Goal: Task Accomplishment & Management: Manage account settings

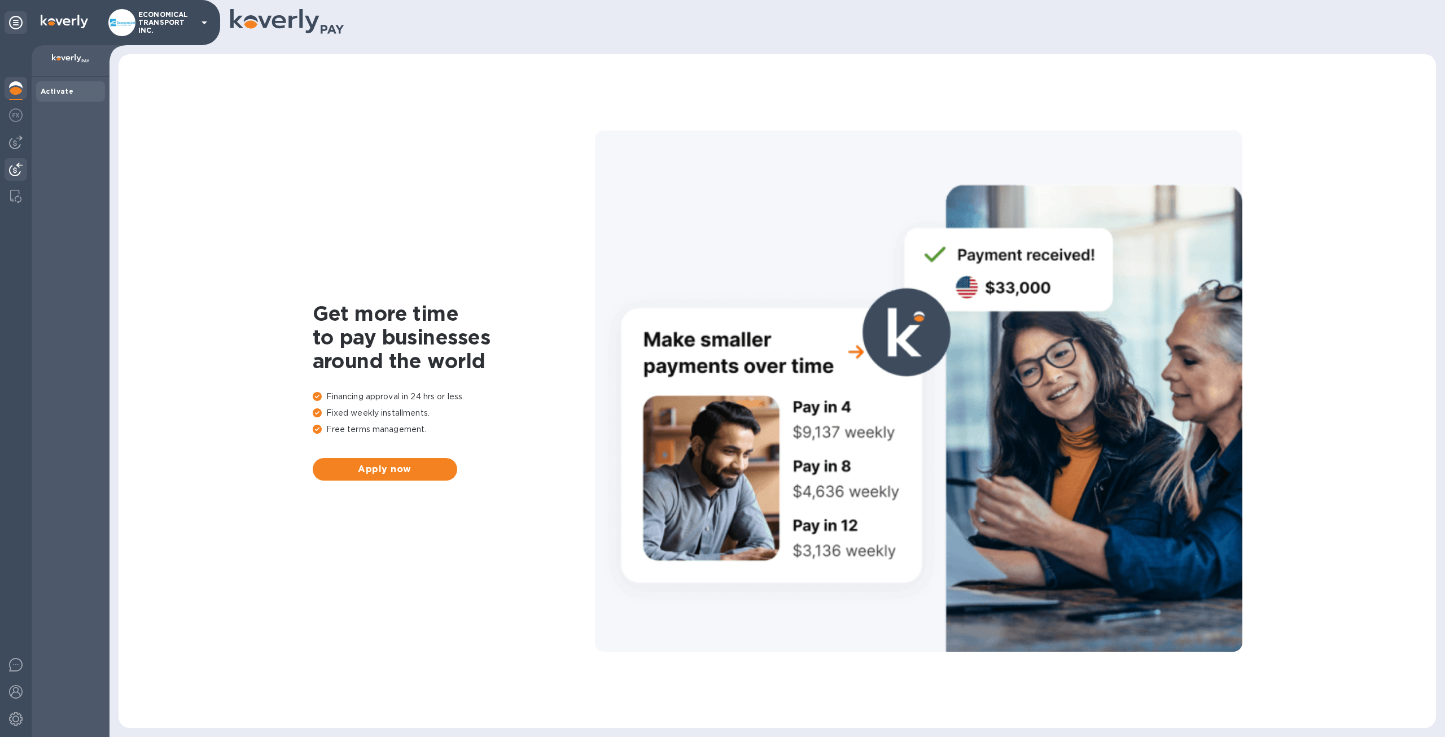
click at [19, 169] on img at bounding box center [16, 170] width 14 height 14
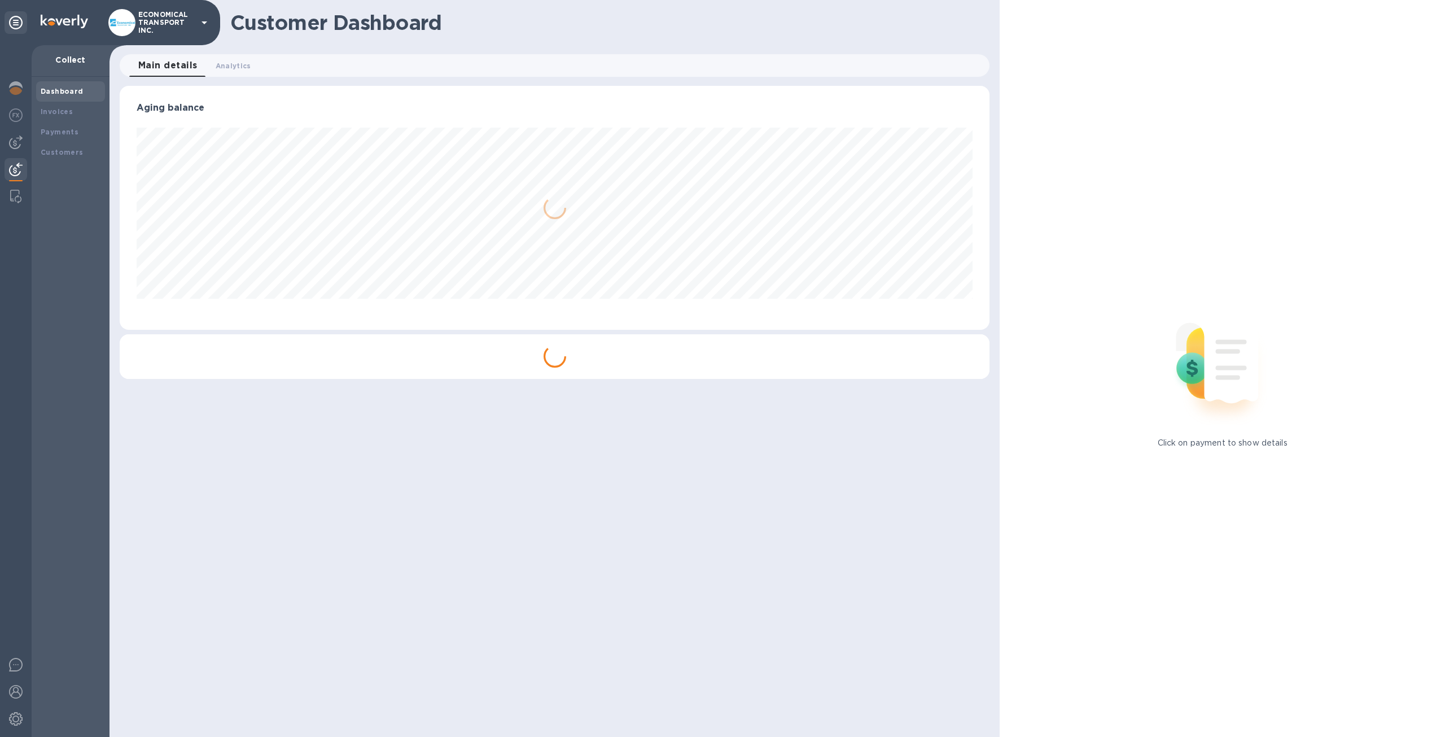
scroll to position [564296, 563674]
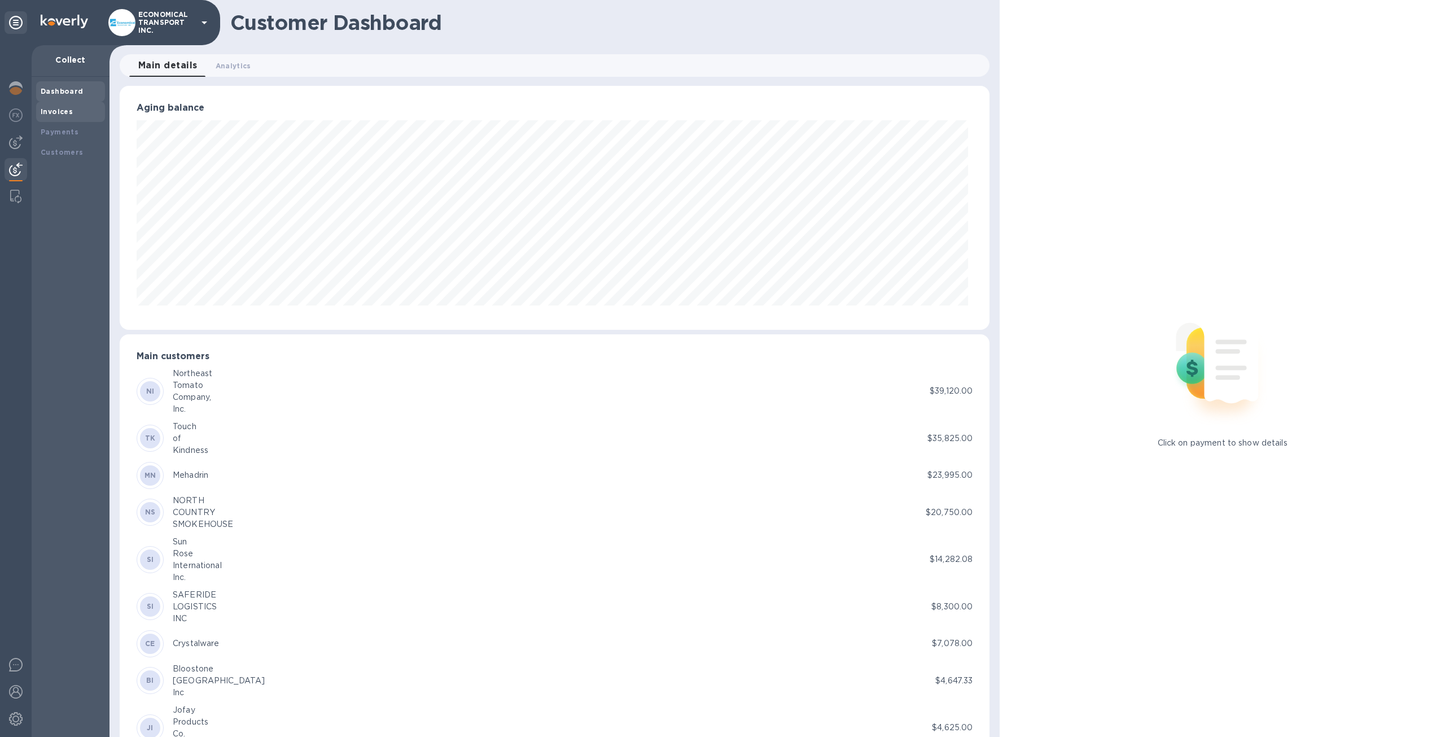
click at [81, 111] on div "Invoices" at bounding box center [71, 111] width 60 height 11
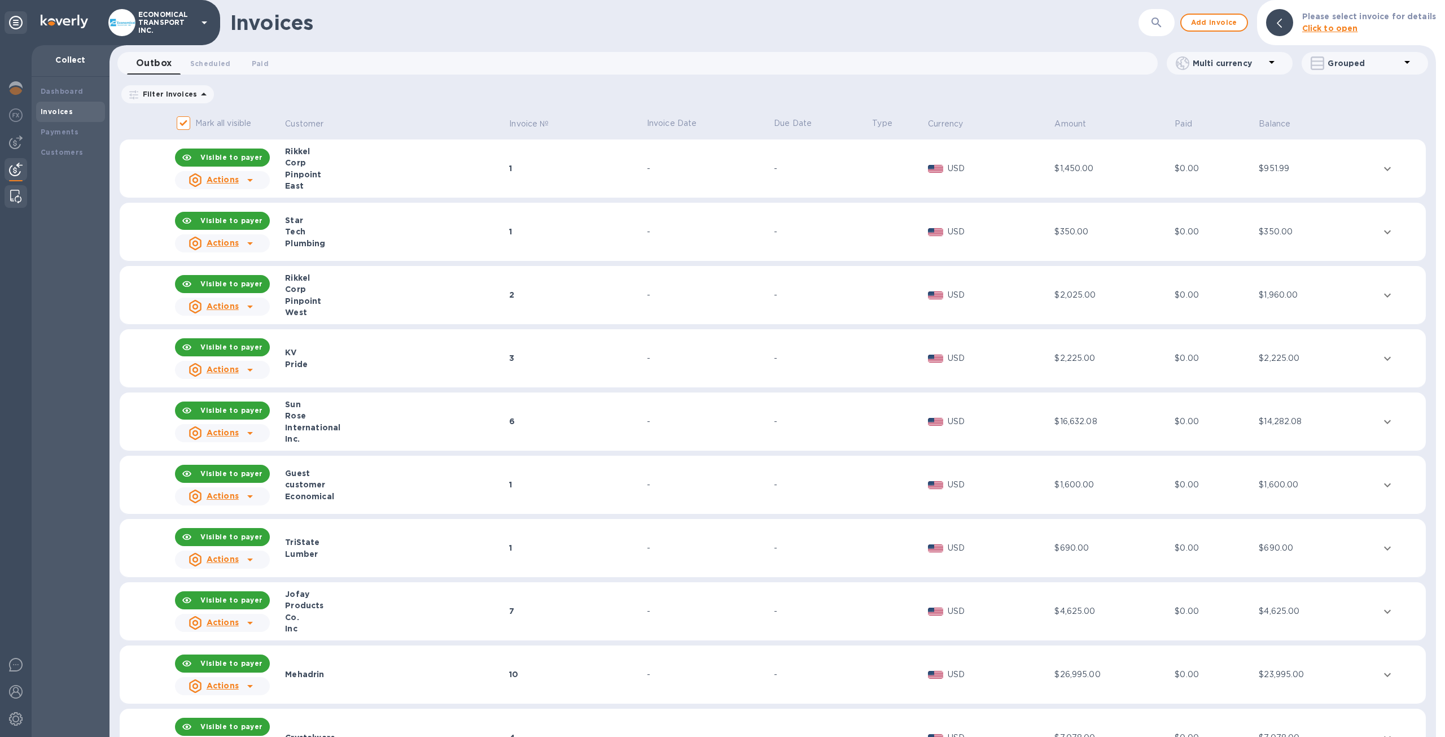
click at [23, 198] on div at bounding box center [16, 196] width 20 height 23
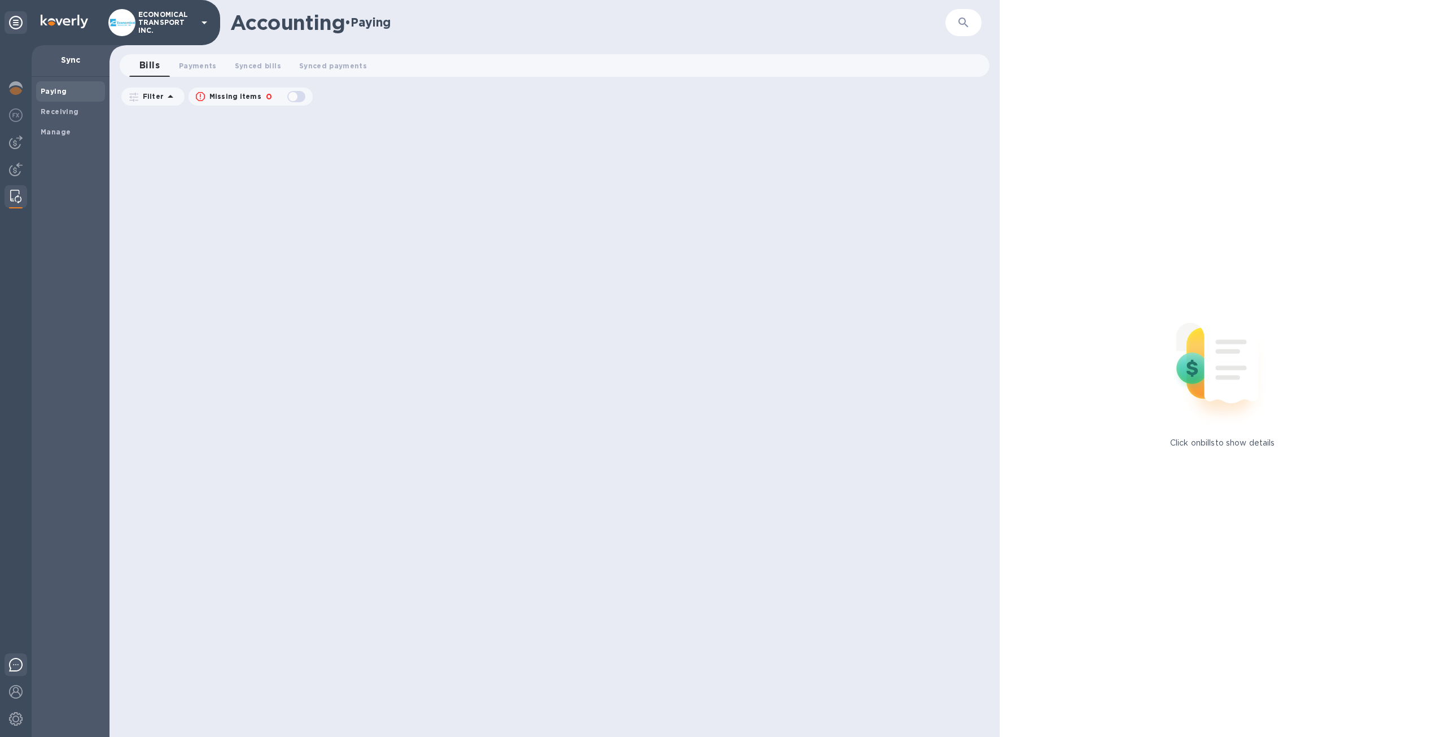
click at [21, 670] on img at bounding box center [16, 665] width 14 height 14
drag, startPoint x: 840, startPoint y: 142, endPoint x: 848, endPoint y: 144, distance: 8.2
click at [848, 143] on div at bounding box center [557, 424] width 876 height 625
click at [76, 133] on span "Manage" at bounding box center [71, 131] width 60 height 11
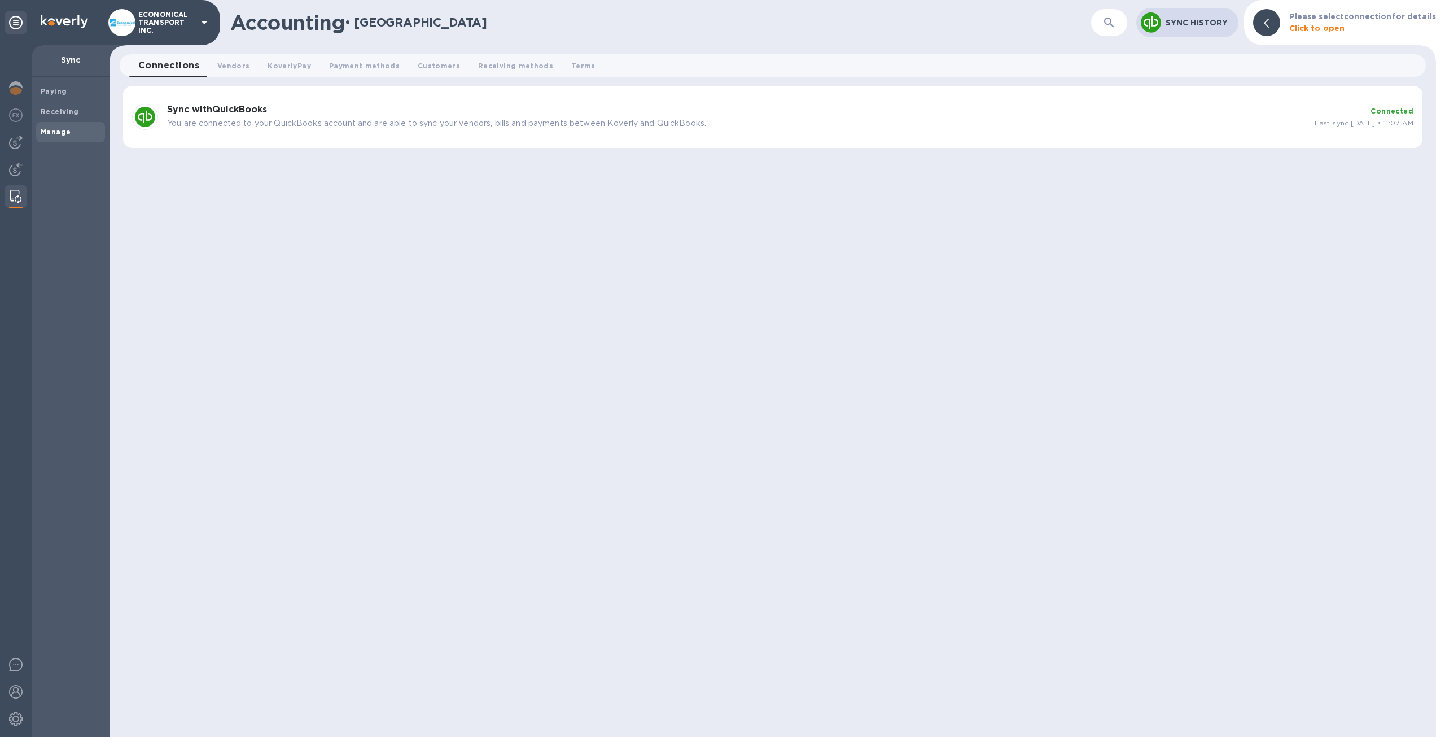
click at [378, 106] on h3 "Sync with QuickBooks" at bounding box center [736, 109] width 1139 height 11
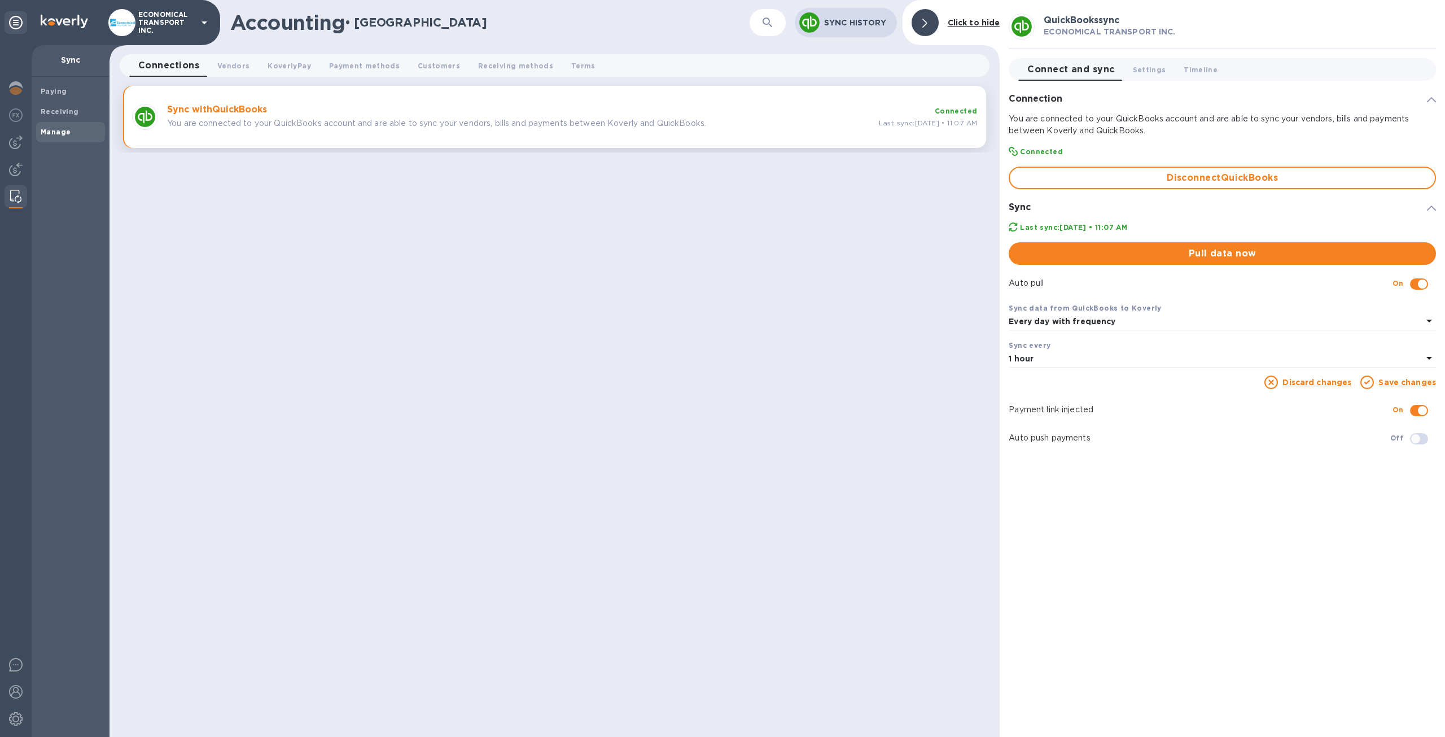
click at [1264, 255] on span "Pull data now" at bounding box center [1222, 254] width 409 height 14
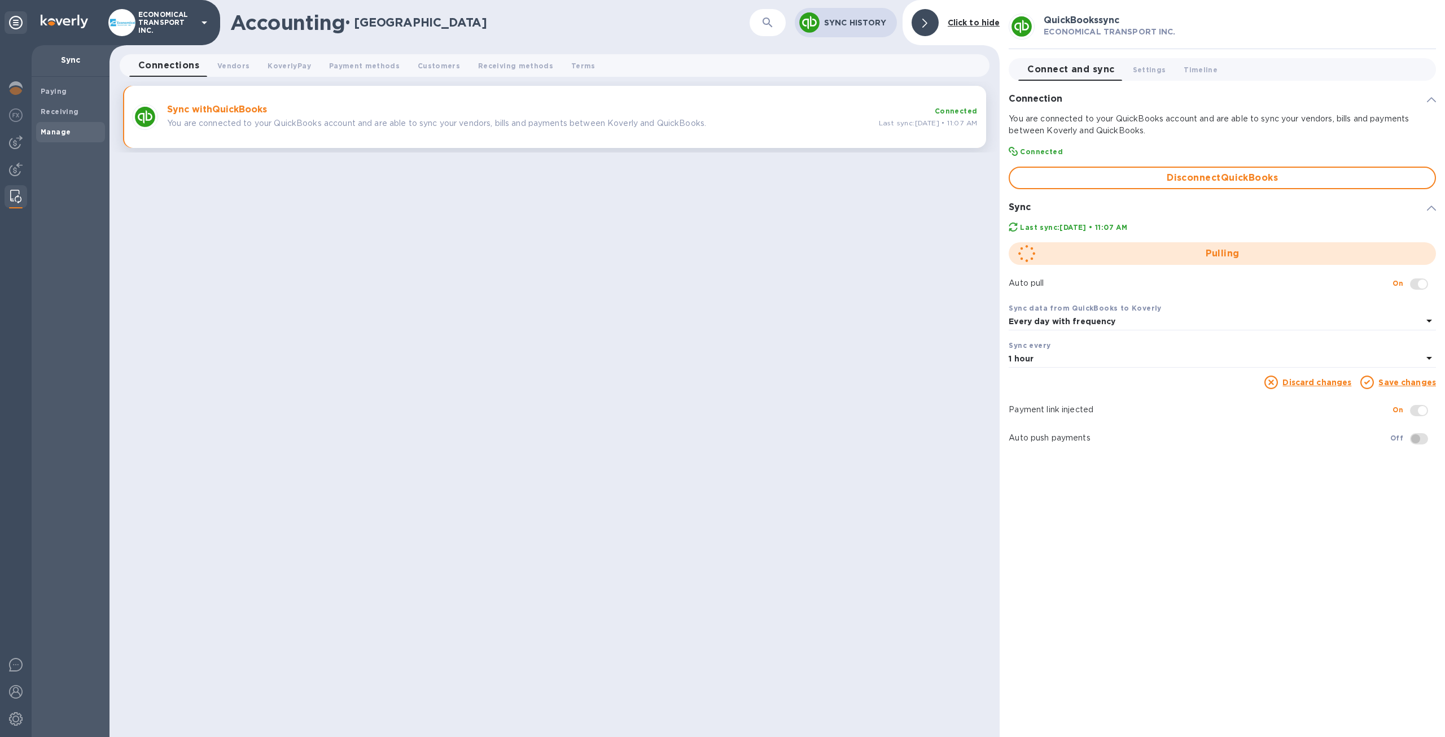
click at [1277, 278] on p "Auto pull" at bounding box center [1201, 283] width 384 height 12
click at [1126, 482] on div "QuickBooks sync ECONOMICAL TRANSPORT INC. Connect and sync 0 Settings 0 Timelin…" at bounding box center [1222, 368] width 445 height 737
drag, startPoint x: 211, startPoint y: 69, endPoint x: 57, endPoint y: 128, distance: 164.9
click at [57, 128] on div "ECONOMICAL TRANSPORT INC. Sync Paying Receiving Manage Accounting • Manage ​ Sy…" at bounding box center [722, 368] width 1445 height 737
click at [12, 199] on img at bounding box center [15, 197] width 11 height 14
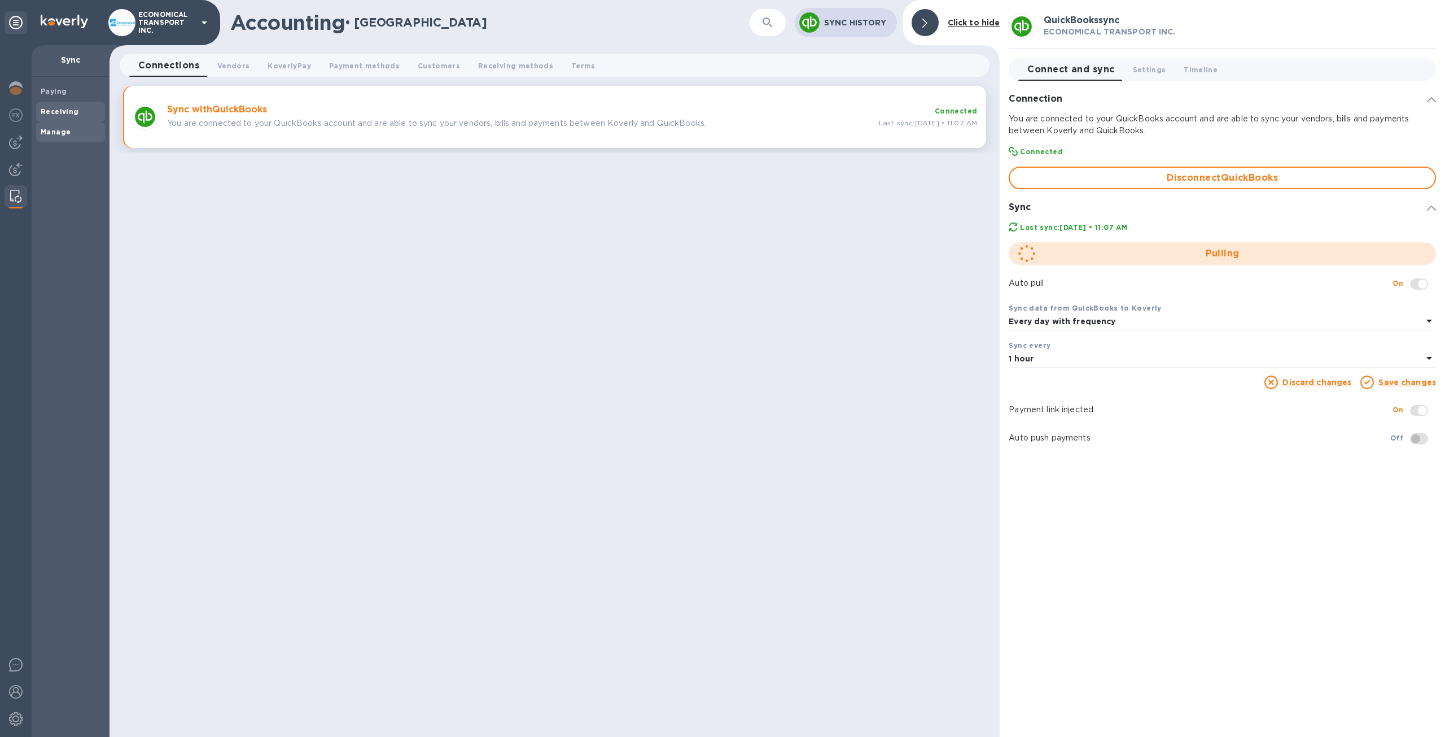
click at [68, 108] on b "Receiving" at bounding box center [60, 111] width 38 height 8
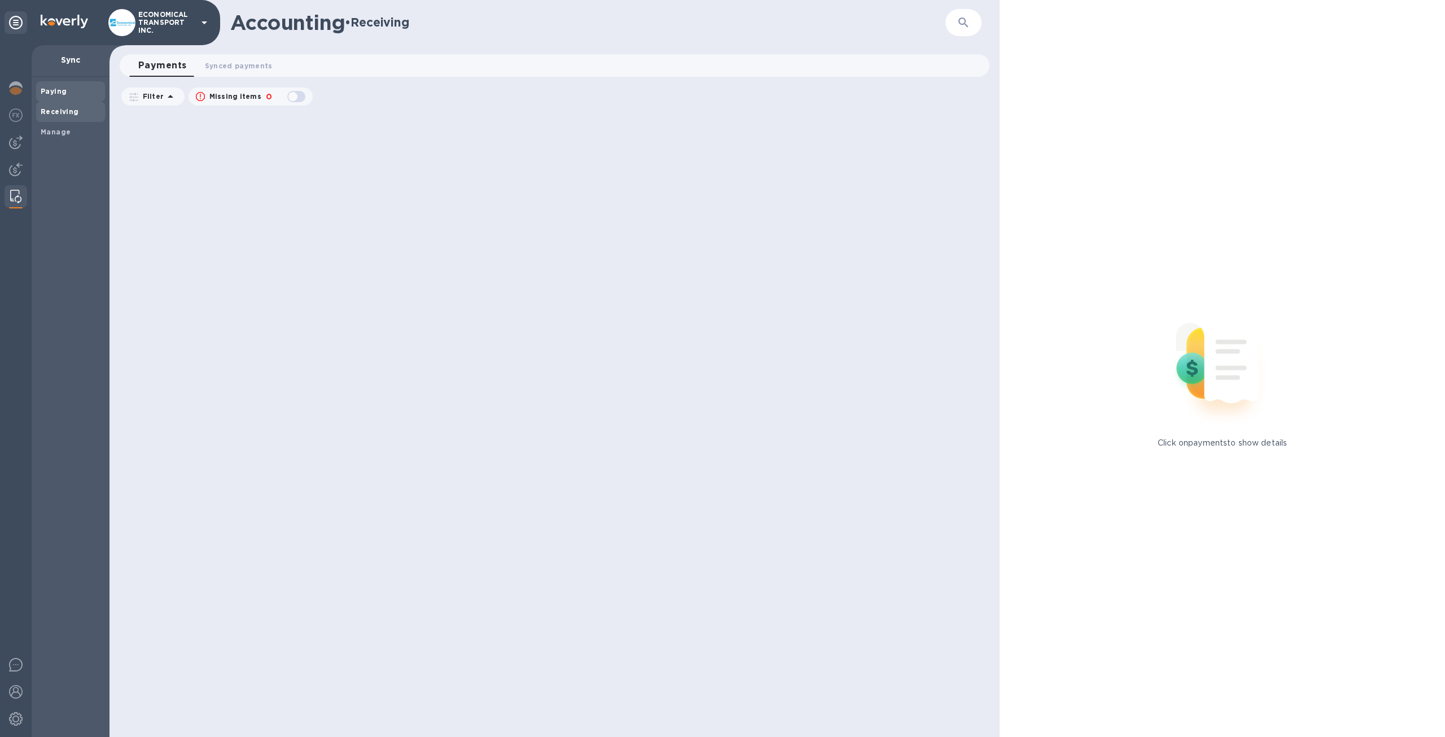
click at [73, 90] on span "Paying" at bounding box center [71, 91] width 60 height 11
click at [23, 171] on div at bounding box center [16, 170] width 23 height 25
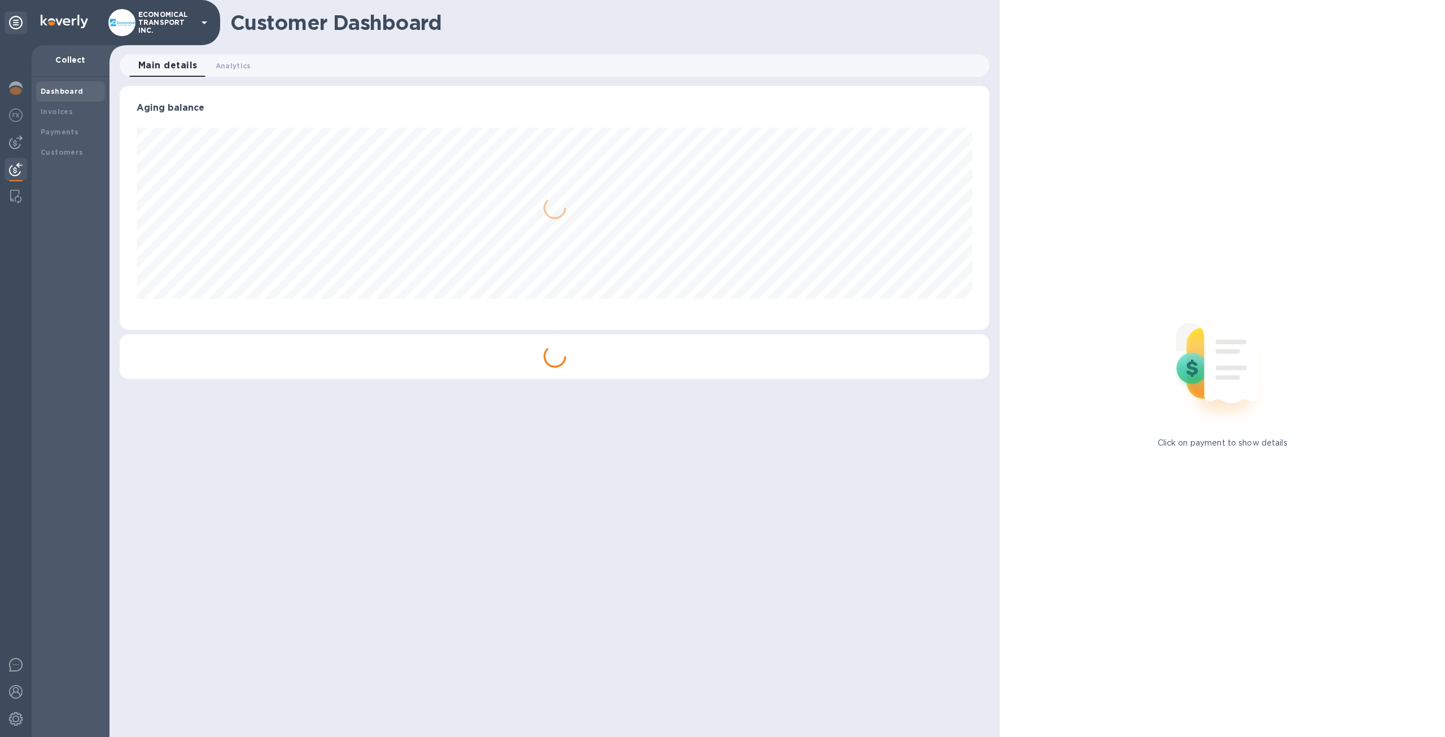
scroll to position [564296, 563674]
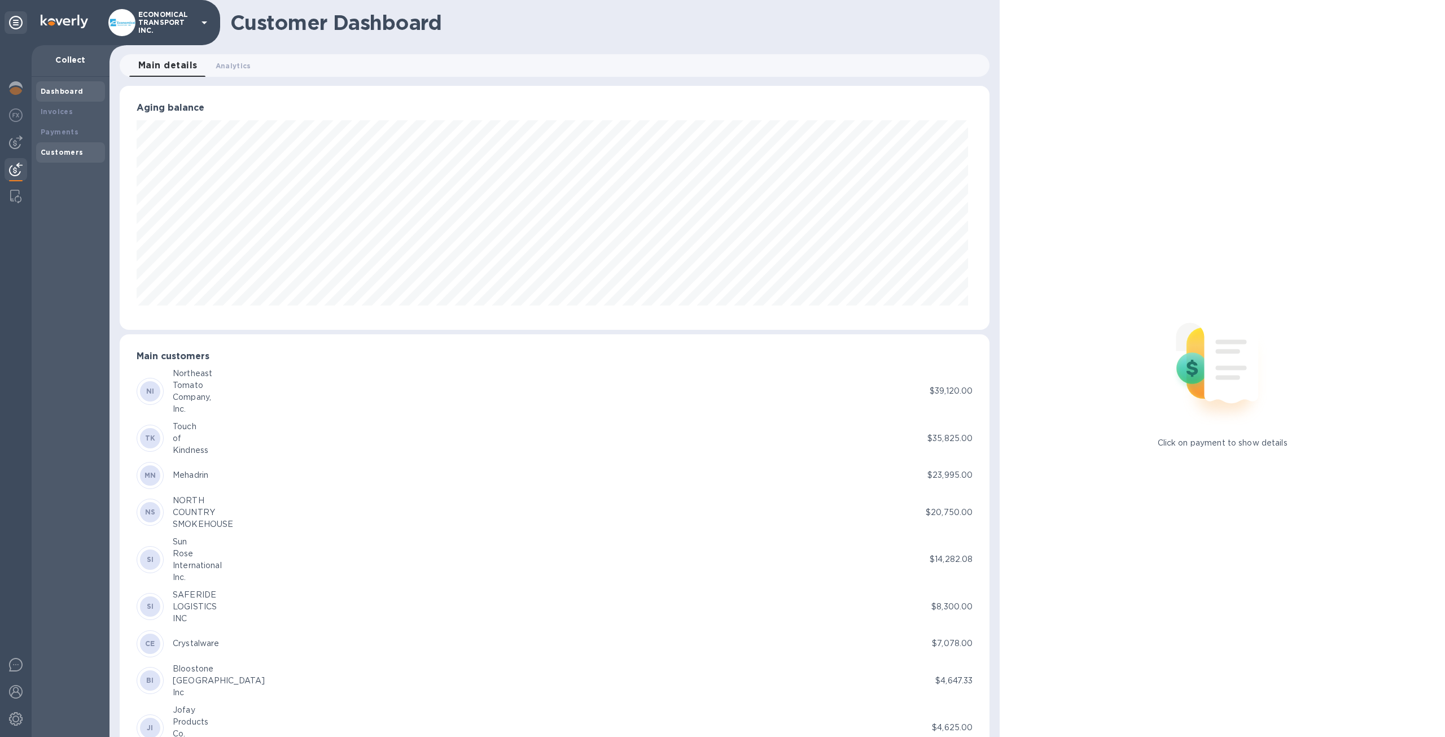
click at [84, 158] on div "Customers" at bounding box center [70, 152] width 69 height 20
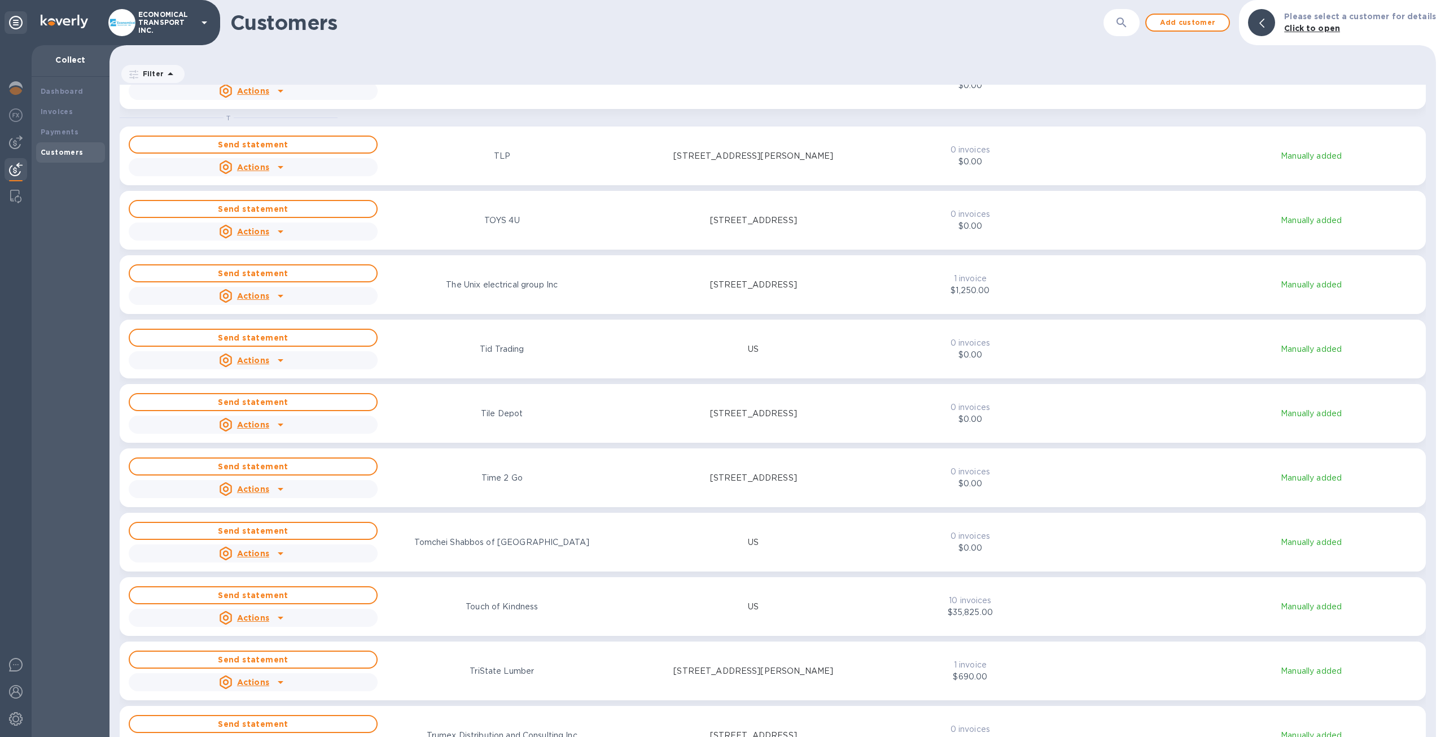
scroll to position [3859, 0]
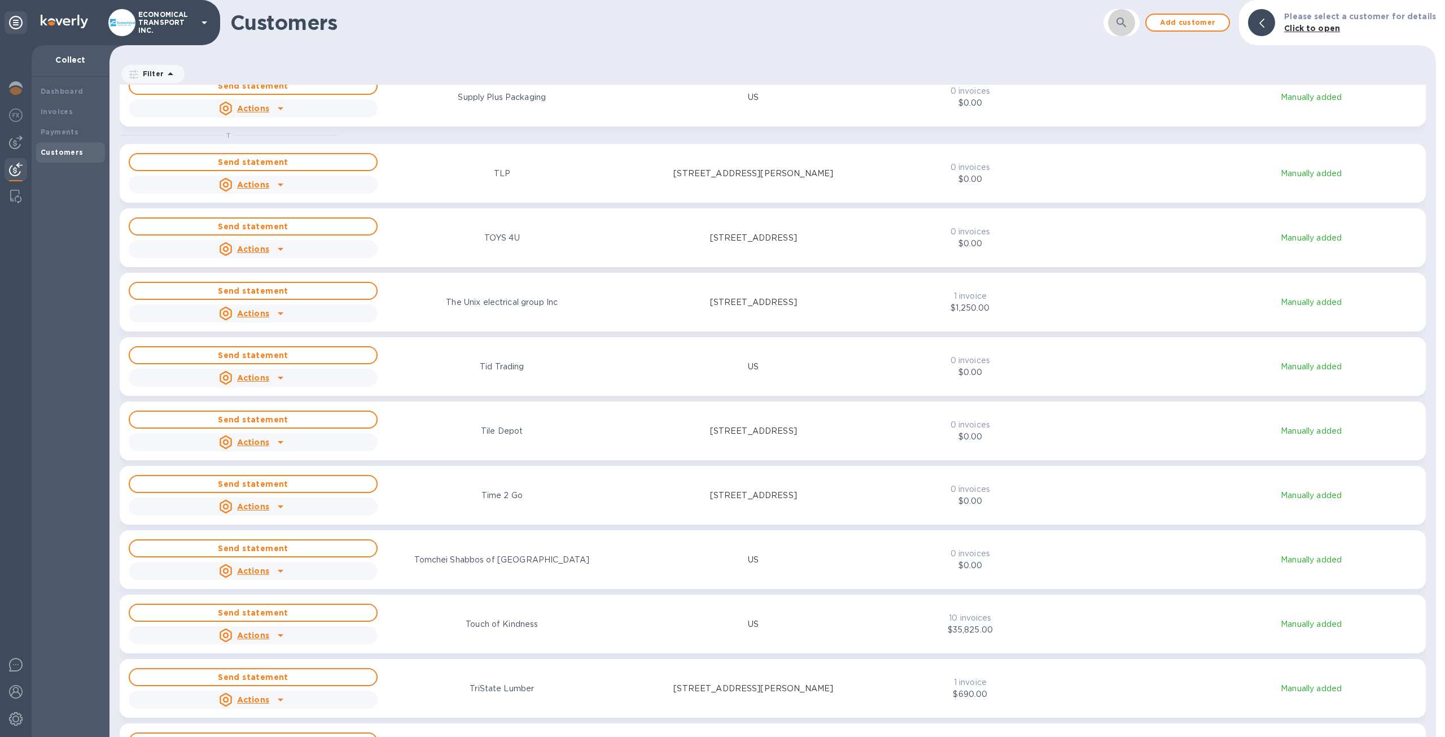
click at [1122, 20] on icon "button" at bounding box center [1122, 23] width 14 height 14
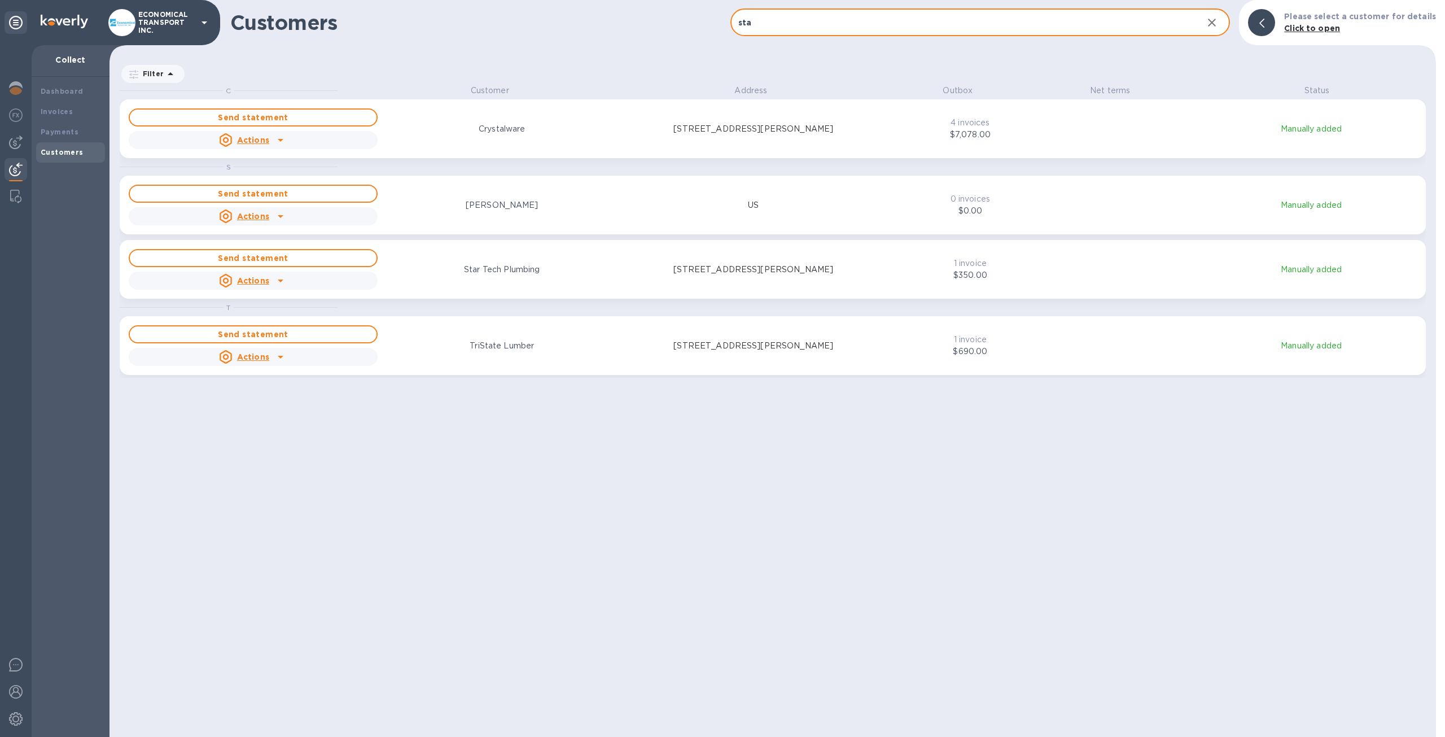
scroll to position [643, 1322]
type input "sta"
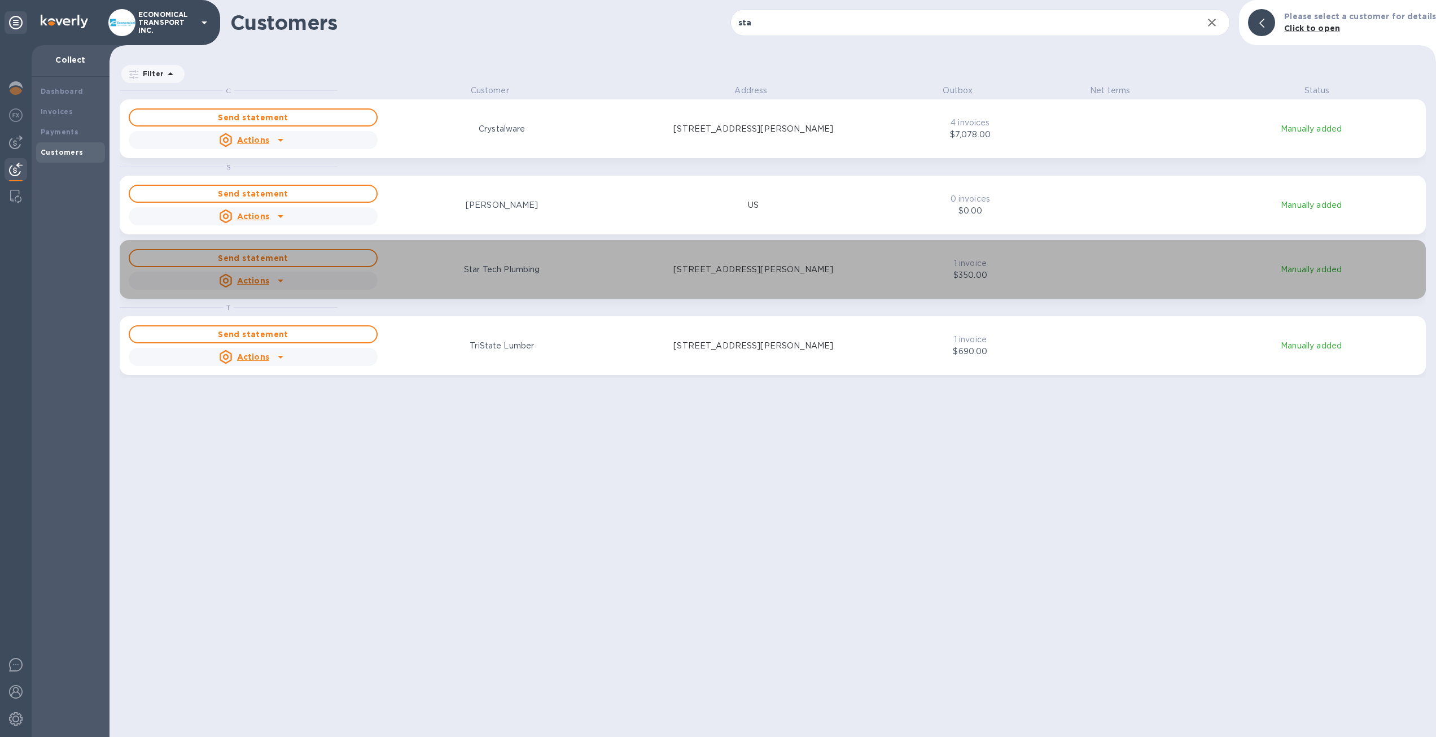
click at [1099, 283] on div "Send statement Actions Star Tech Plumbing [STREET_ADDRESS][PERSON_NAME] 1 invoi…" at bounding box center [772, 269] width 1293 height 45
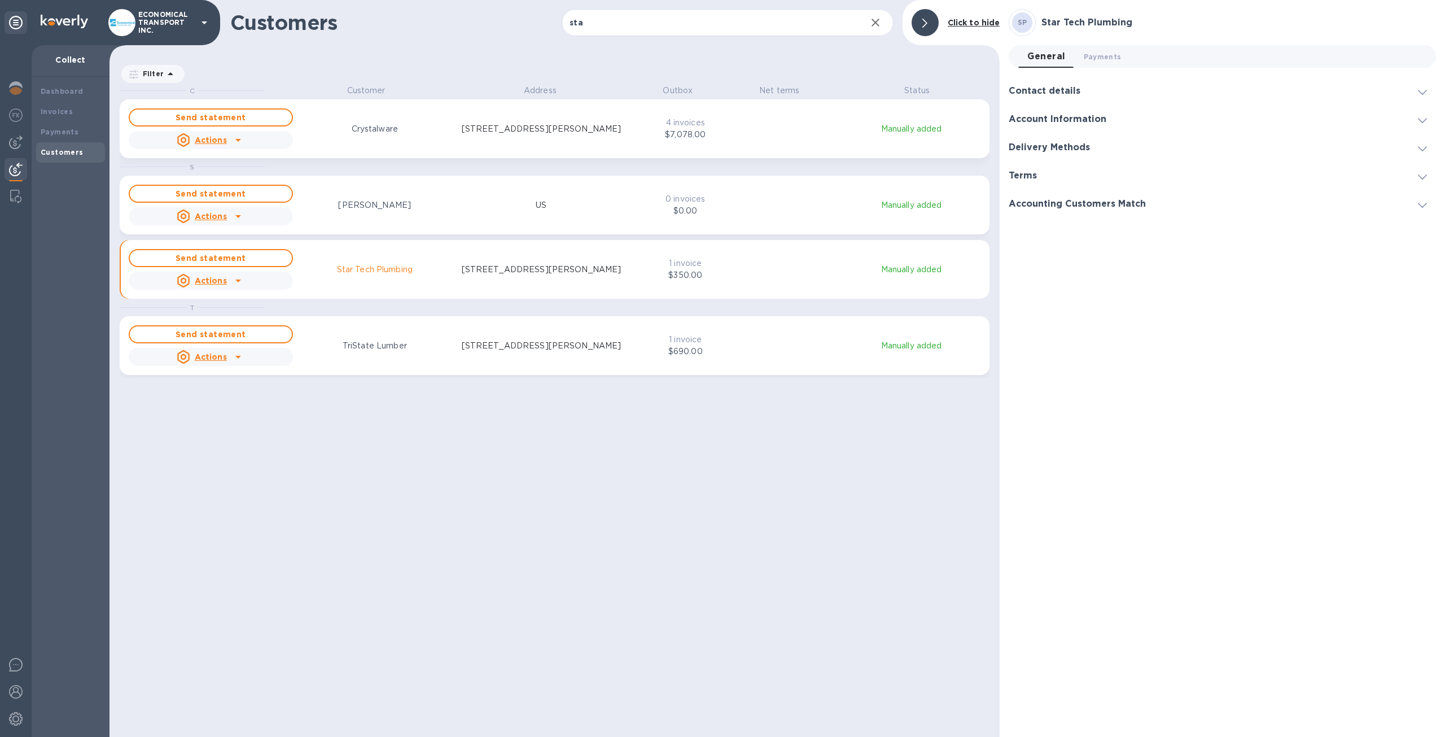
click at [1140, 112] on div "Account Information" at bounding box center [1222, 119] width 427 height 28
click at [1139, 172] on div "Delivery Methods" at bounding box center [1222, 170] width 427 height 28
click at [1191, 372] on div "Terms" at bounding box center [1222, 373] width 427 height 28
click at [1244, 238] on div "Accounting Customers Match" at bounding box center [1222, 244] width 427 height 28
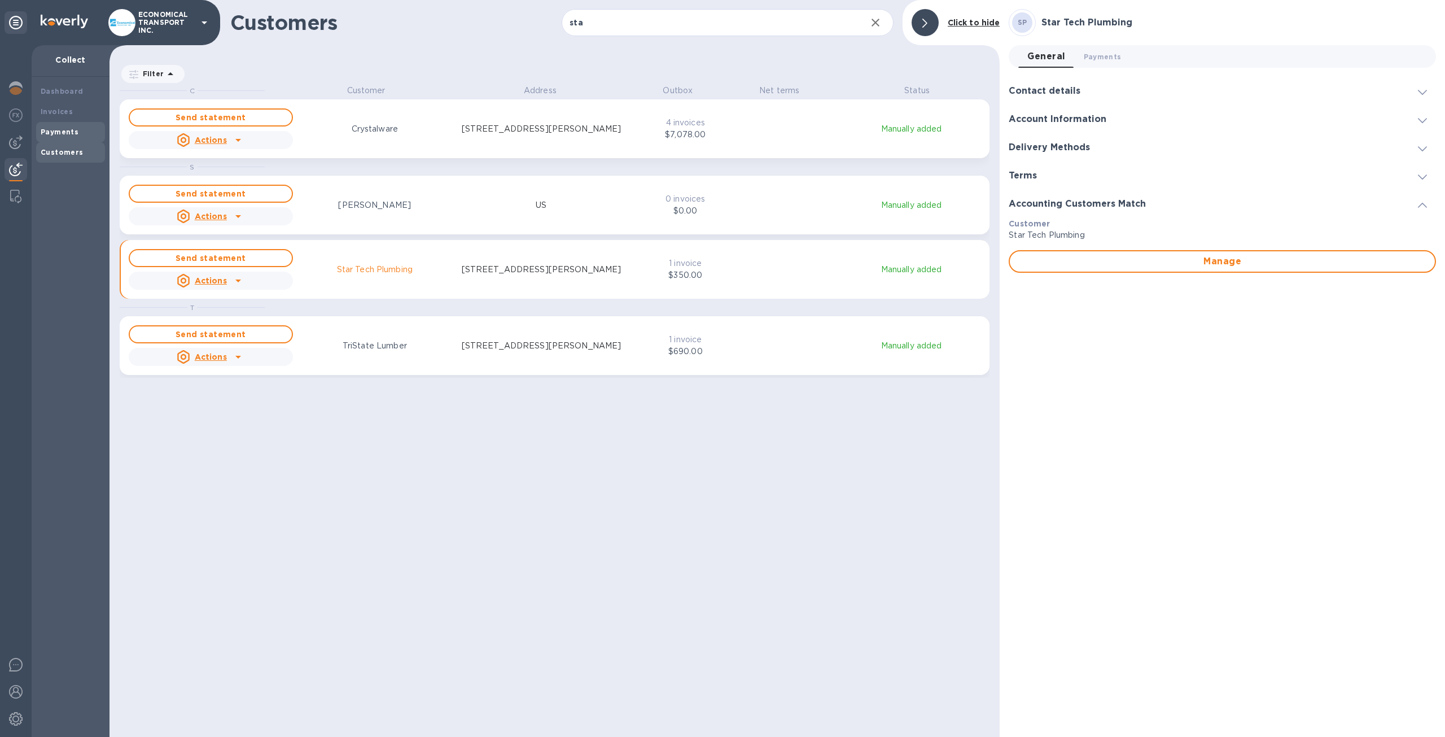
click at [70, 137] on div "Payments" at bounding box center [71, 131] width 60 height 11
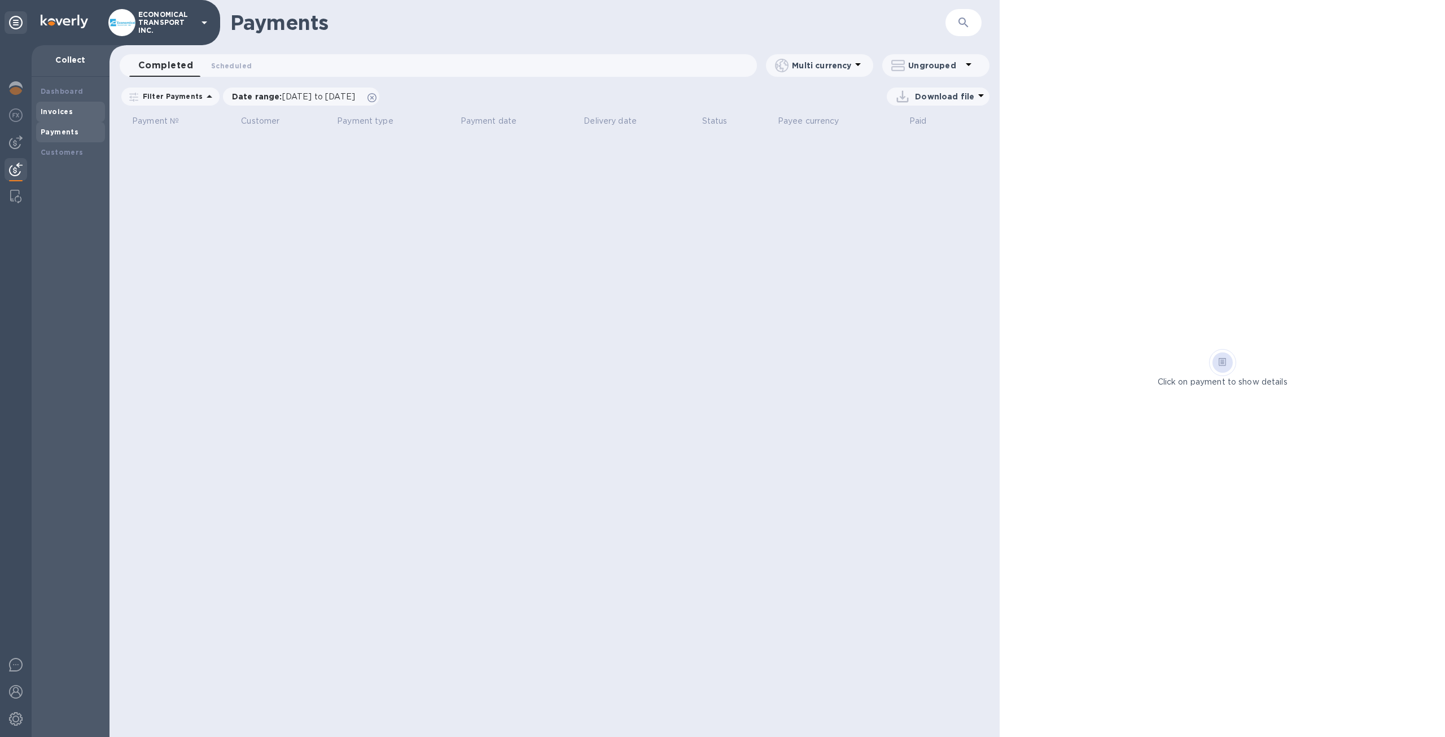
click at [77, 116] on div "Invoices" at bounding box center [71, 111] width 60 height 11
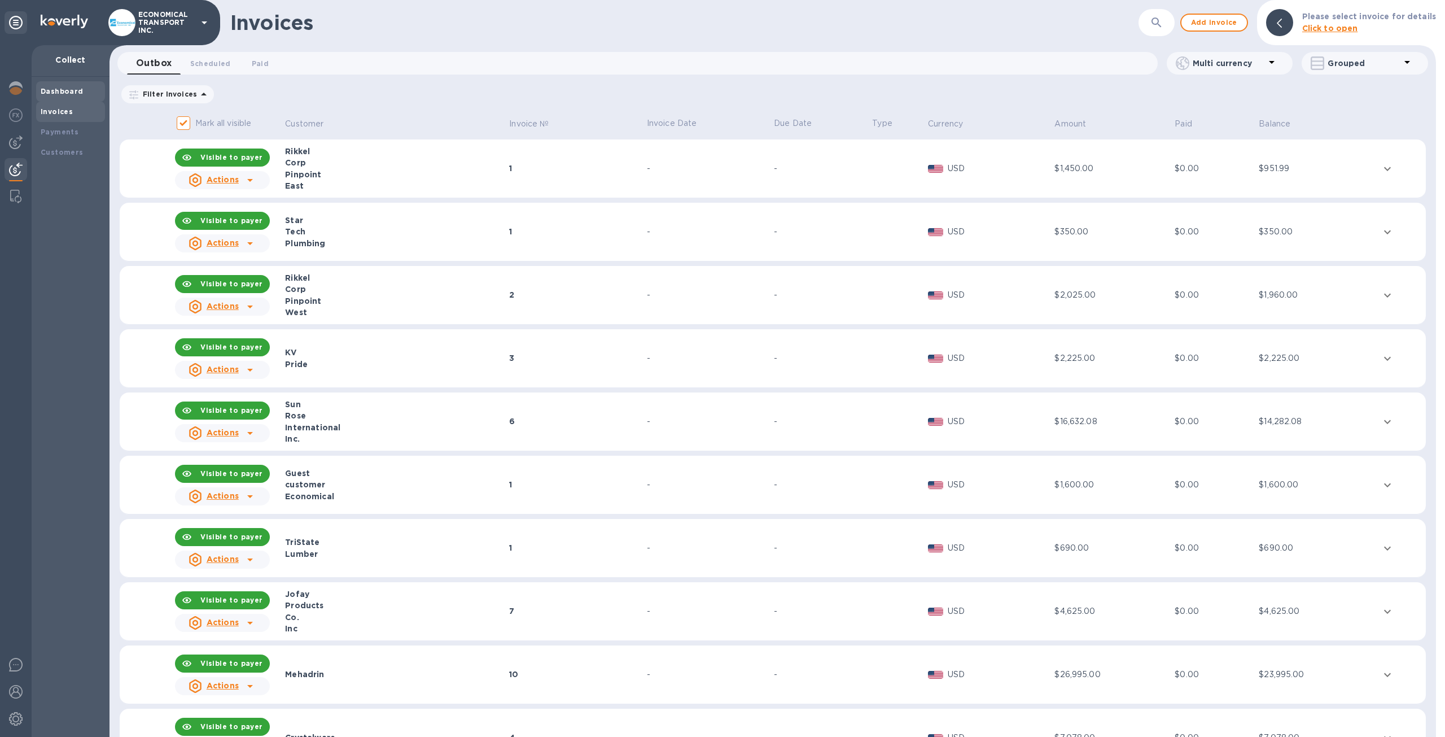
click at [80, 94] on div "Dashboard" at bounding box center [71, 91] width 60 height 11
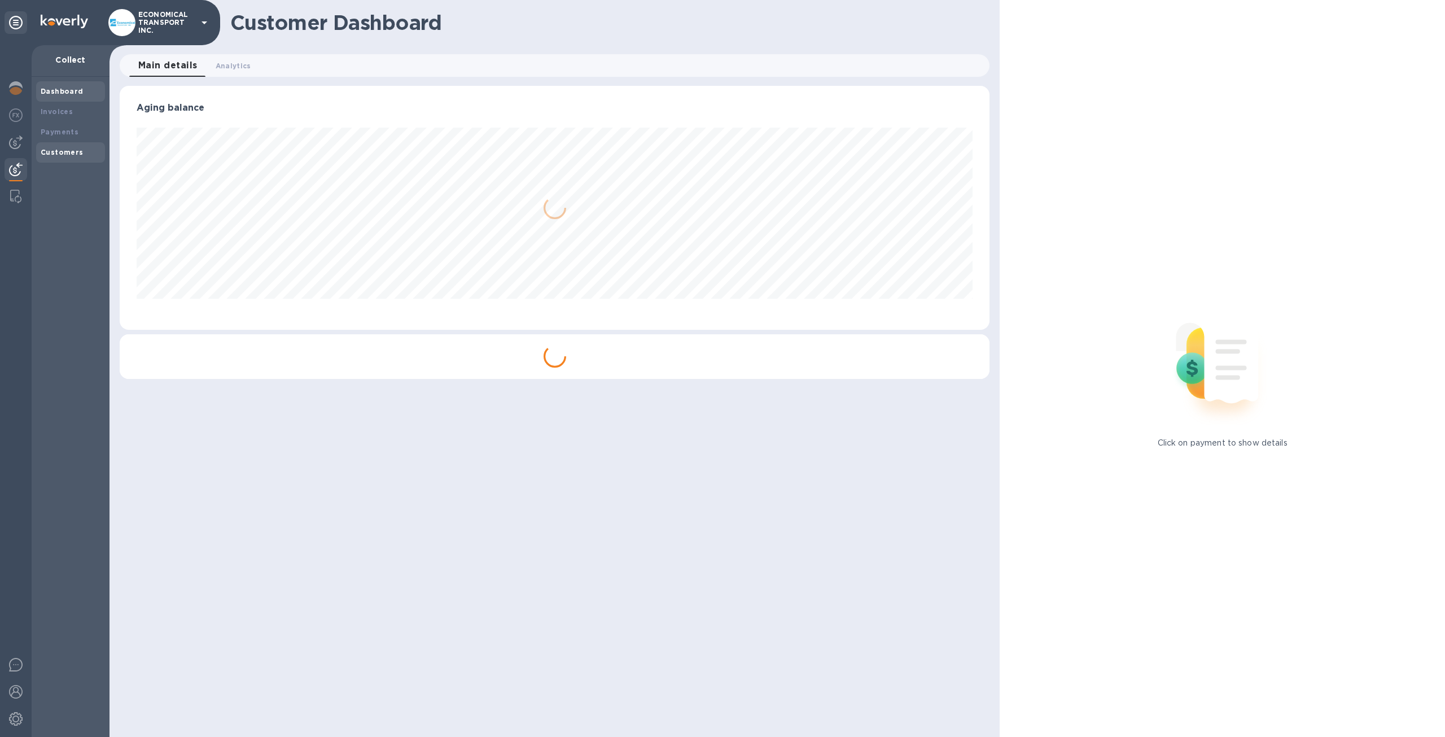
scroll to position [564296, 563674]
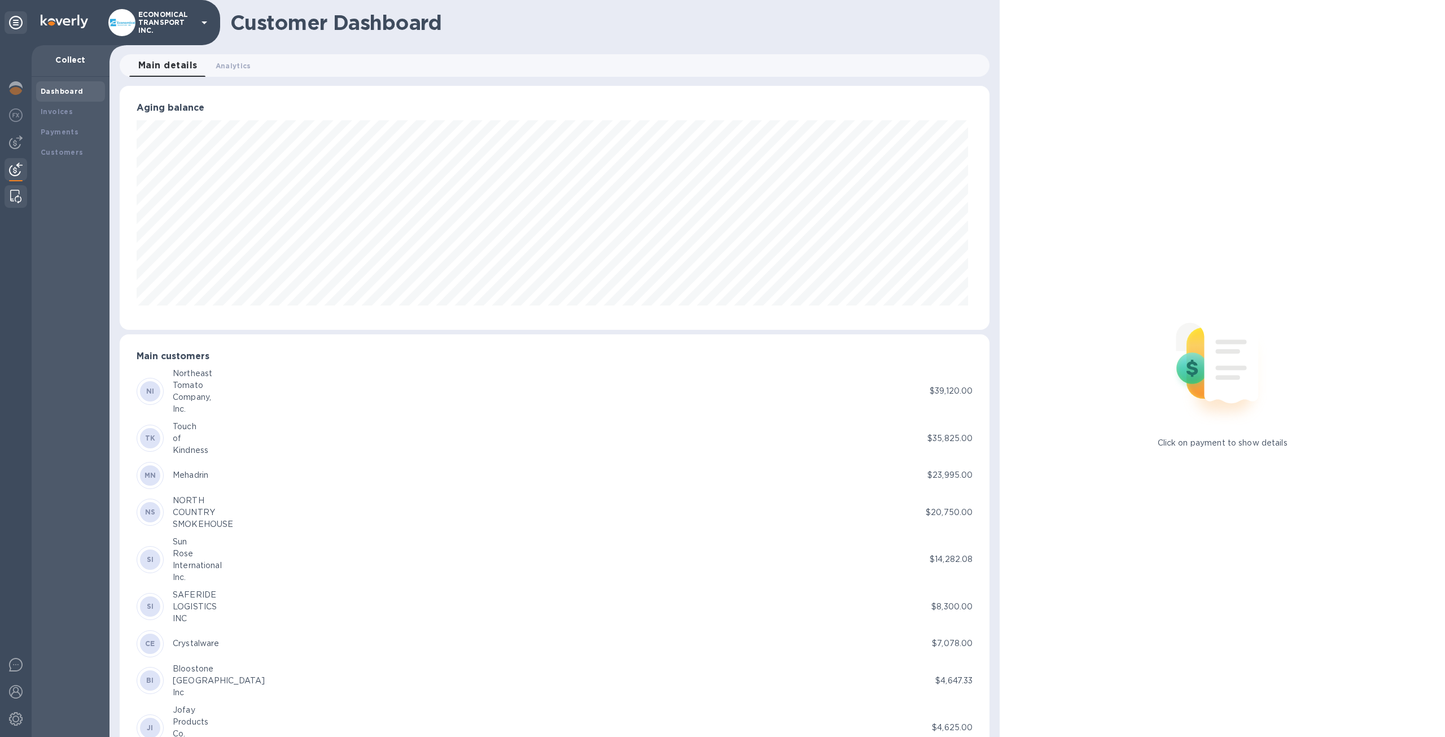
click at [12, 185] on div at bounding box center [16, 391] width 32 height 692
click at [16, 189] on div at bounding box center [16, 196] width 20 height 23
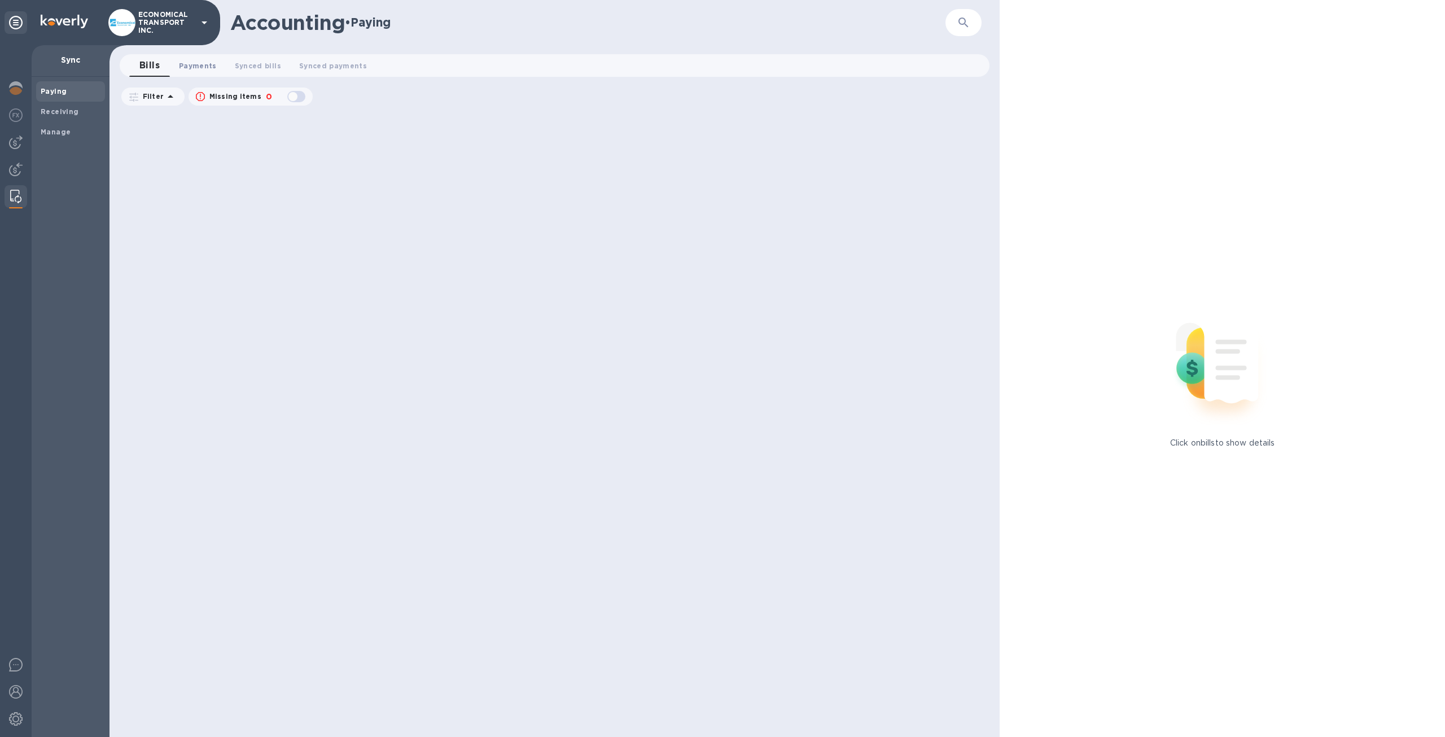
click at [203, 61] on span "Payments 0" at bounding box center [198, 66] width 38 height 12
click at [60, 126] on span "Manage" at bounding box center [56, 131] width 30 height 11
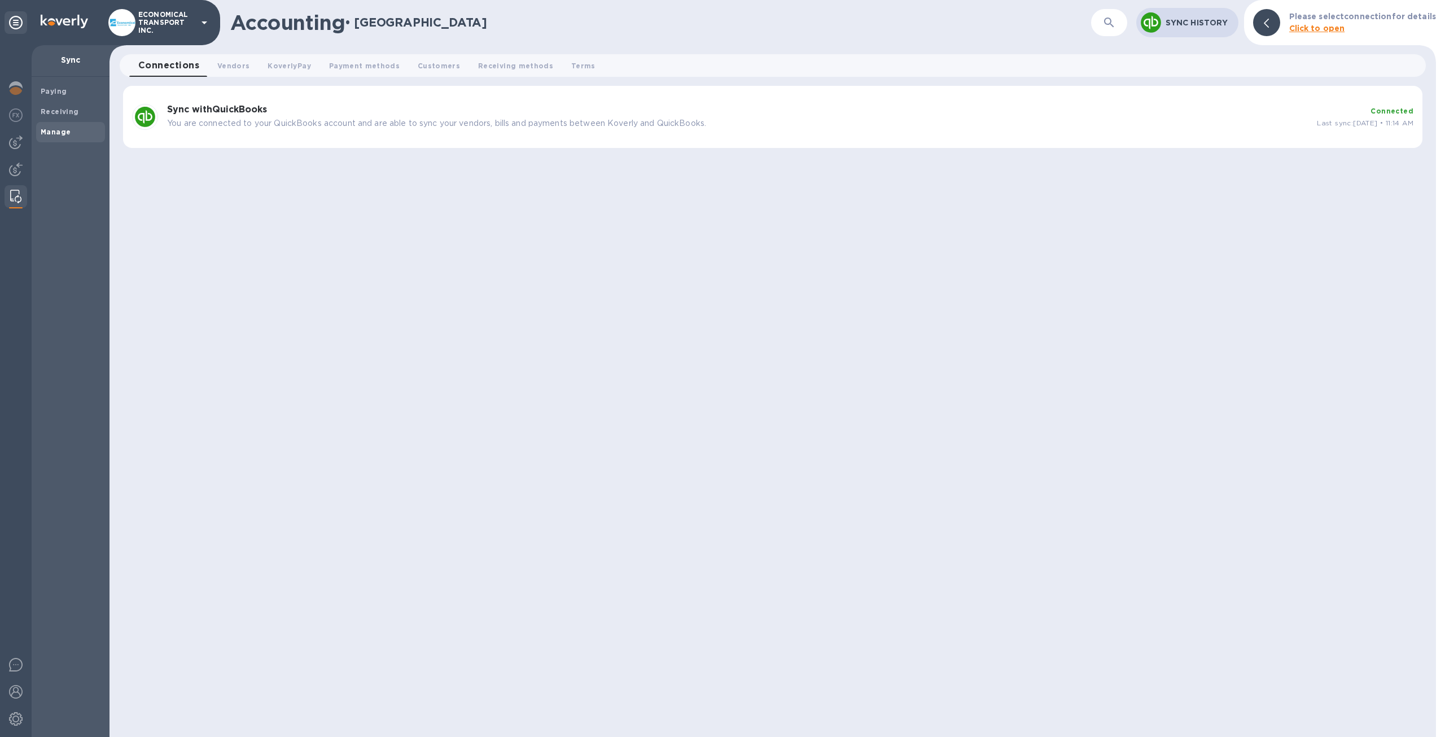
click at [1116, 112] on h3 "Sync with QuickBooks" at bounding box center [737, 109] width 1141 height 11
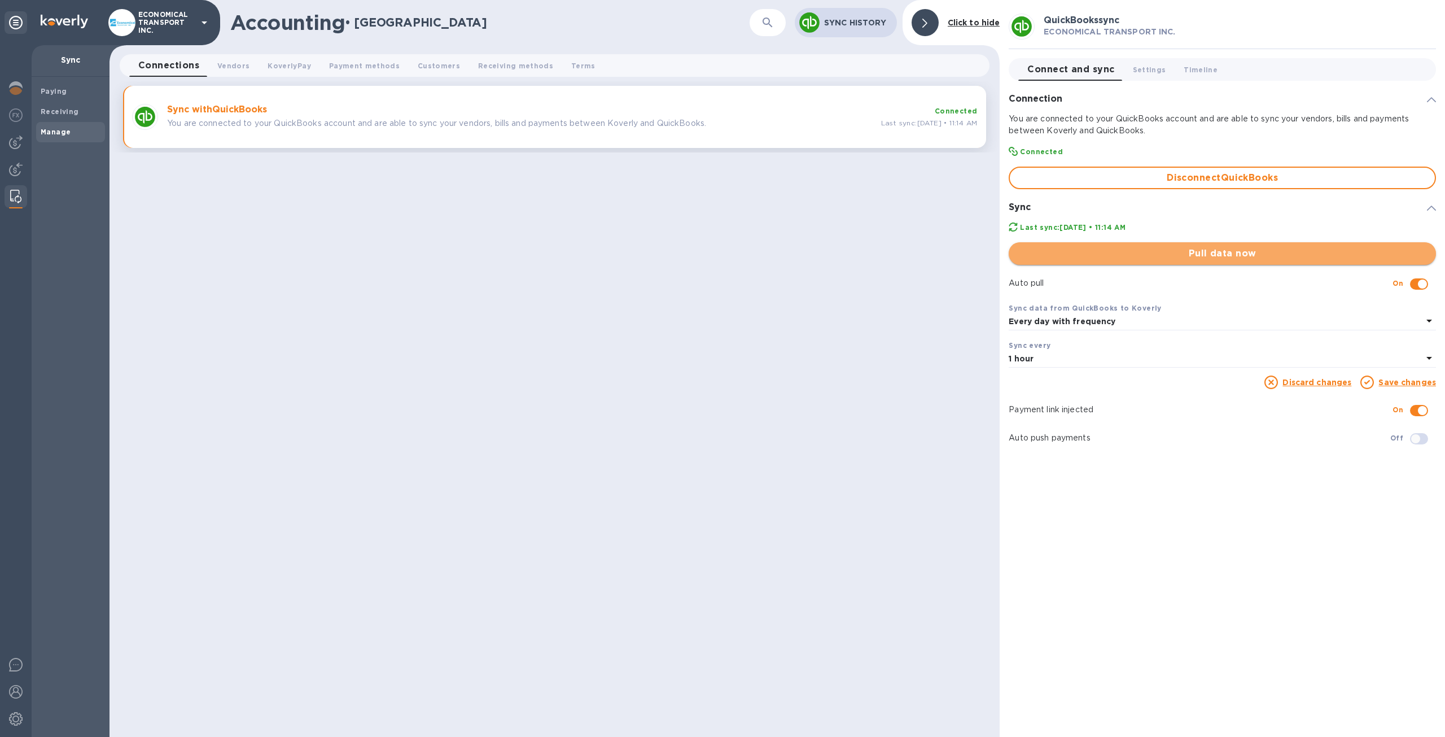
click at [1153, 250] on span "Pull data now" at bounding box center [1222, 254] width 409 height 14
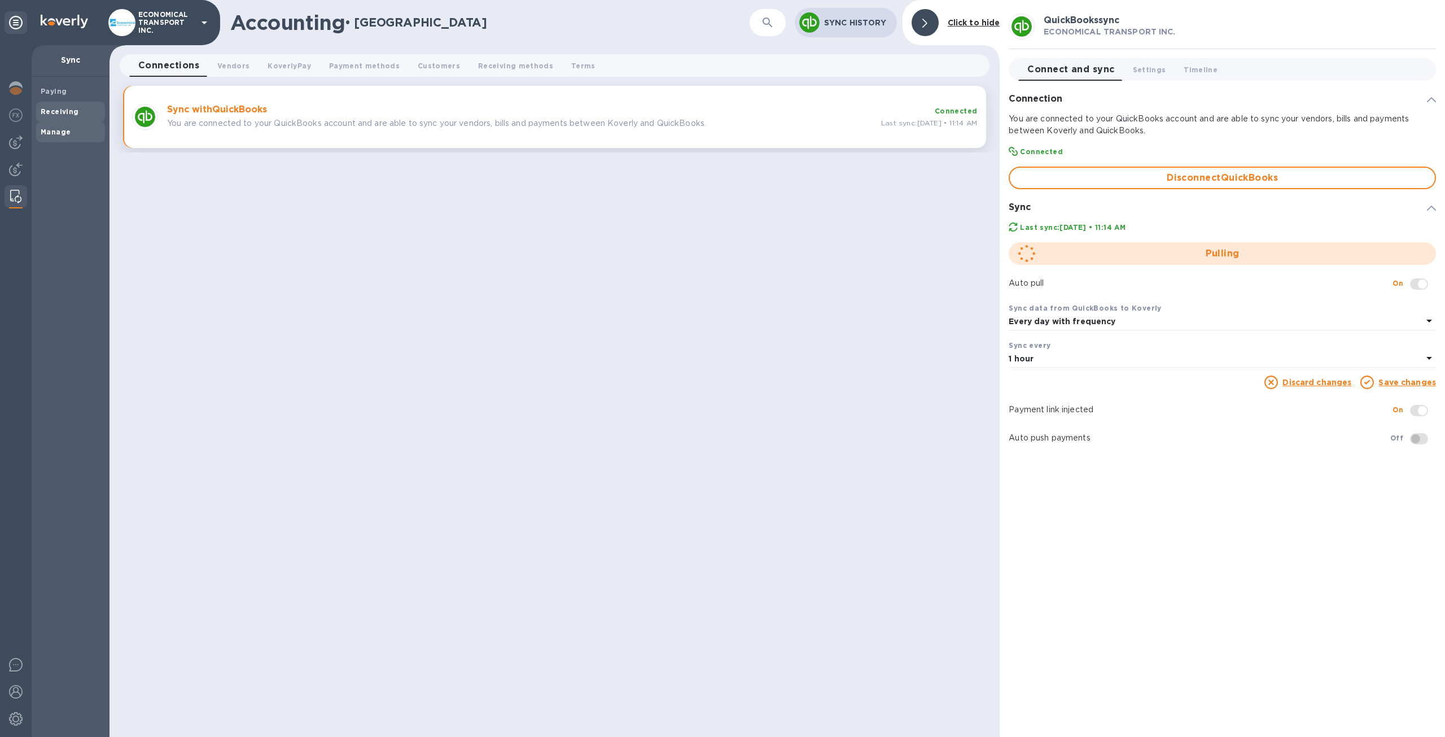
click at [81, 109] on span "Receiving" at bounding box center [71, 111] width 60 height 11
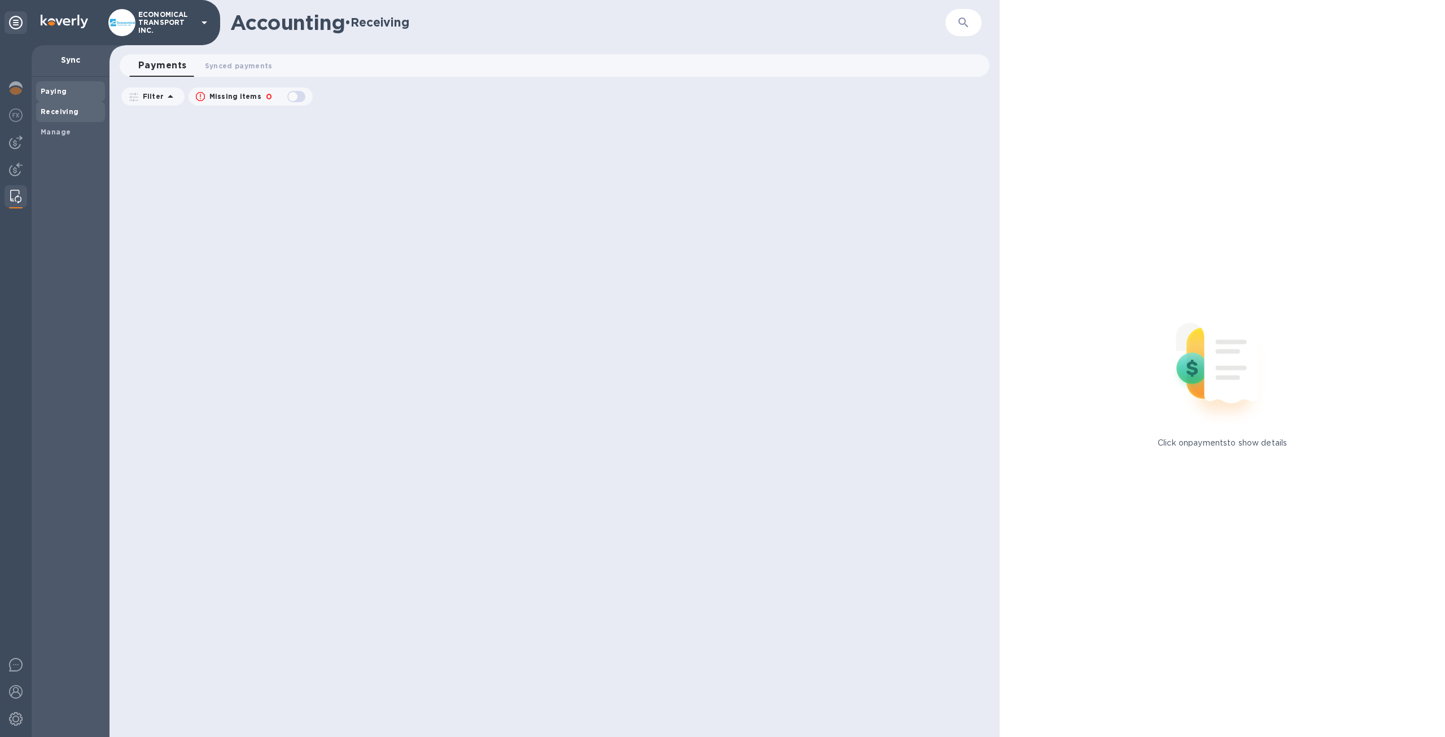
click at [72, 98] on div "Paying" at bounding box center [70, 91] width 69 height 20
click at [17, 168] on img at bounding box center [16, 170] width 14 height 14
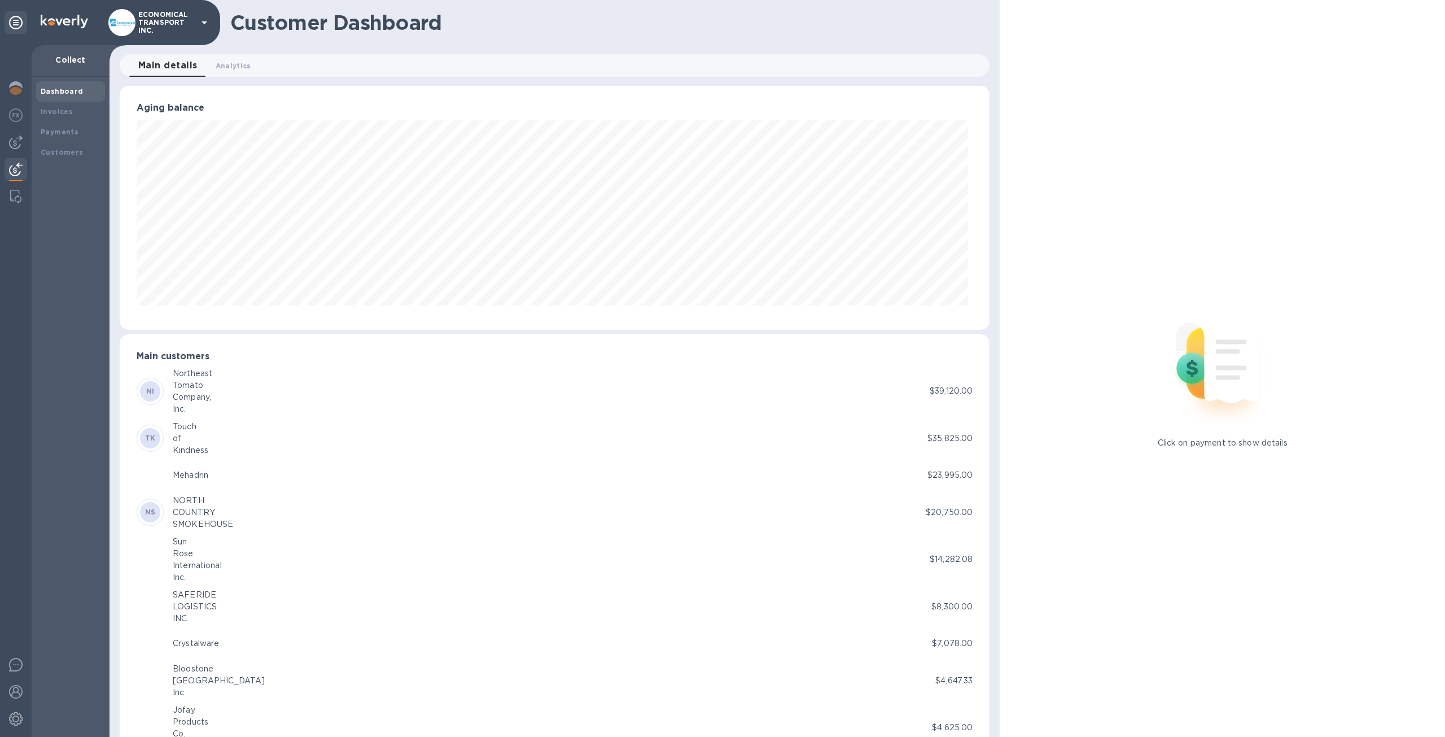
scroll to position [564296, 563674]
click at [71, 154] on b "Customers" at bounding box center [62, 152] width 43 height 8
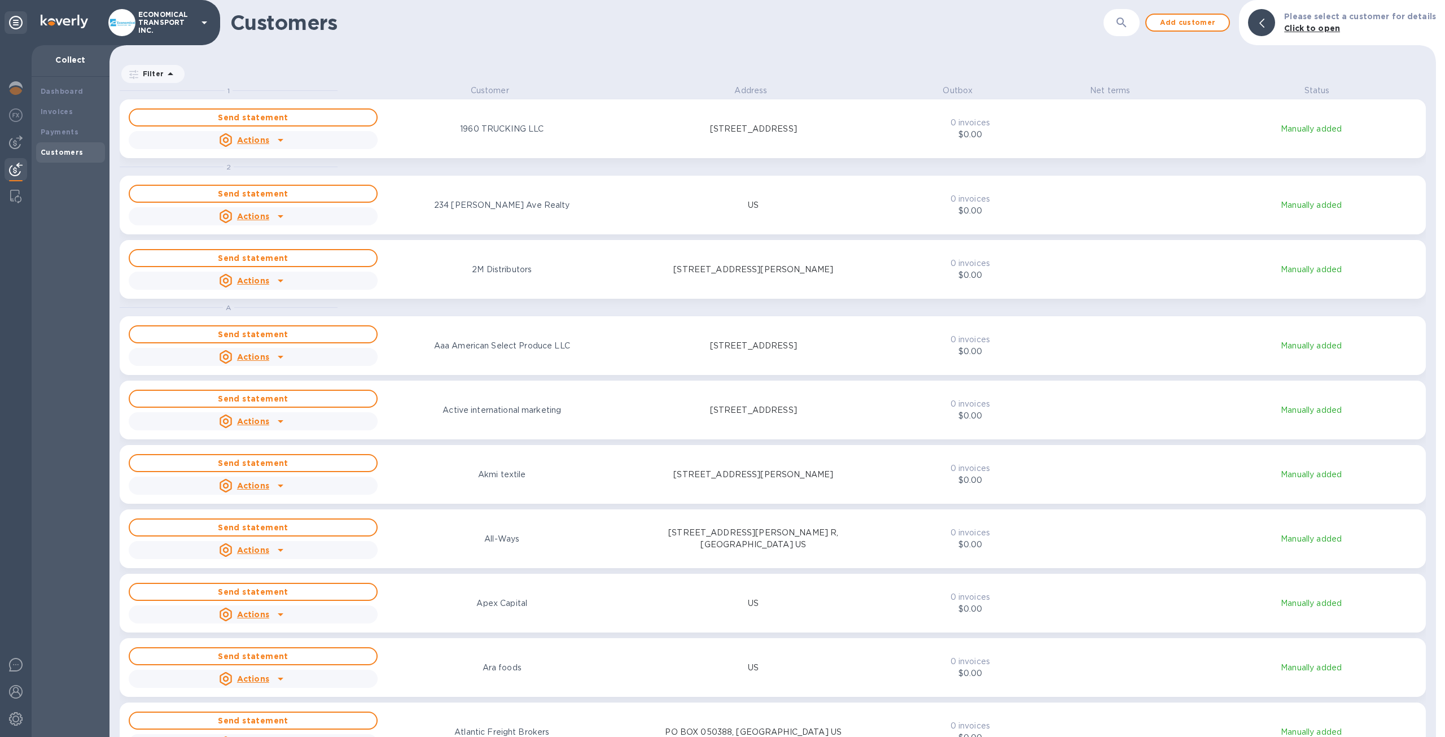
scroll to position [643, 1322]
click at [1129, 24] on icon "button" at bounding box center [1122, 23] width 14 height 14
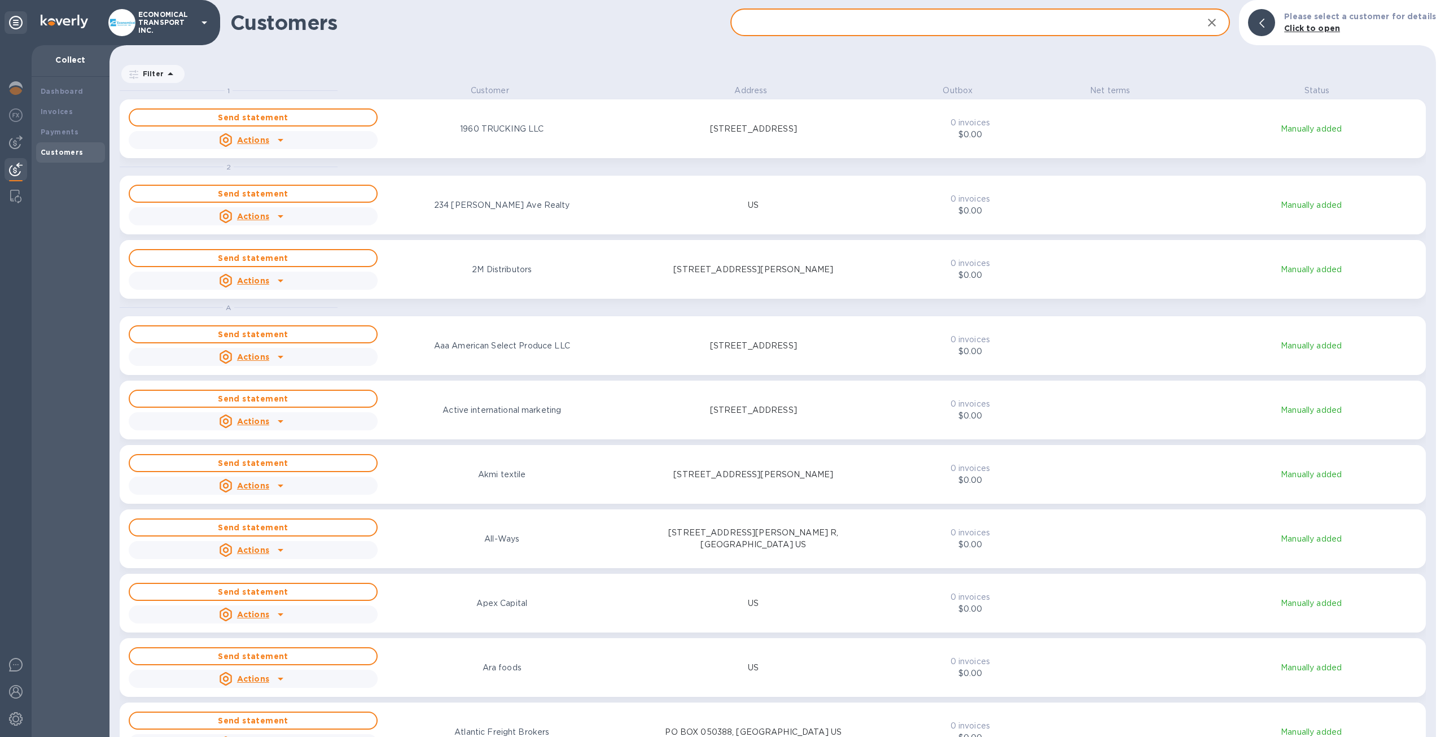
click at [971, 32] on input "text" at bounding box center [963, 23] width 464 height 28
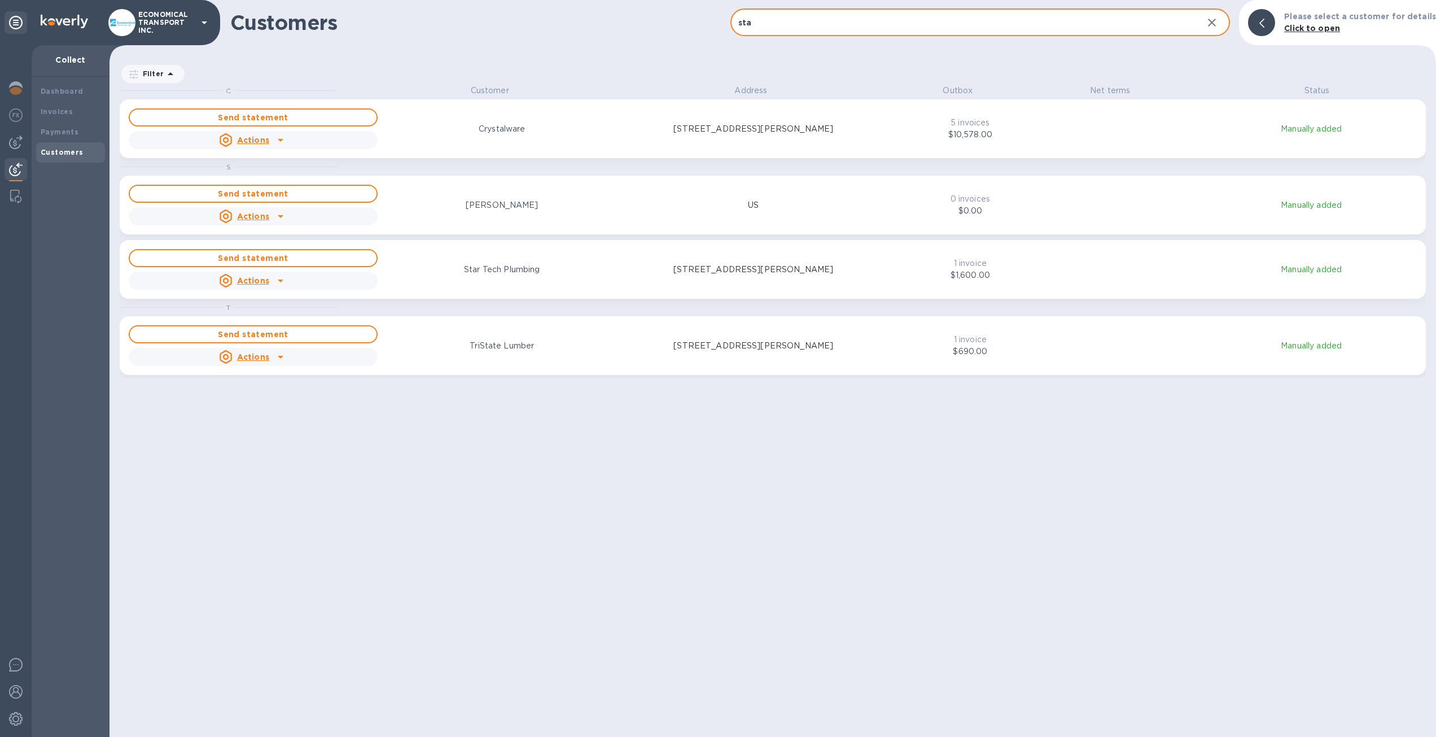
type input "sta"
click at [1143, 465] on div "C Customer Address Outbox Net terms Status Send statement Actions Crystalware […" at bounding box center [778, 411] width 1317 height 652
click at [1130, 509] on div "C Customer Address Outbox Net terms Status Send statement Actions Crystalware […" at bounding box center [778, 411] width 1317 height 652
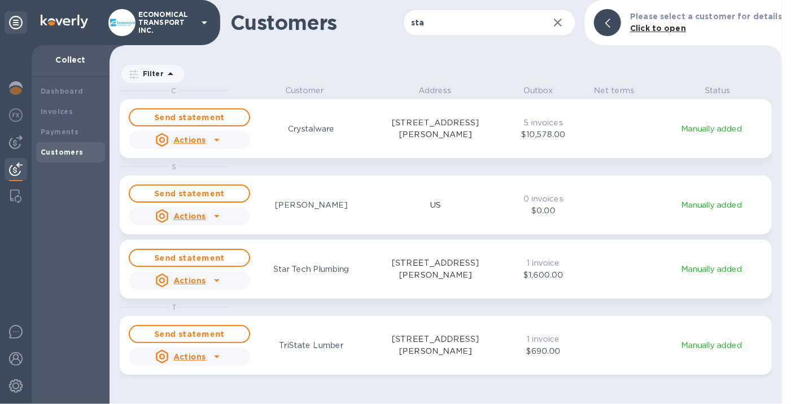
scroll to position [310, 668]
